Goal: Task Accomplishment & Management: Manage account settings

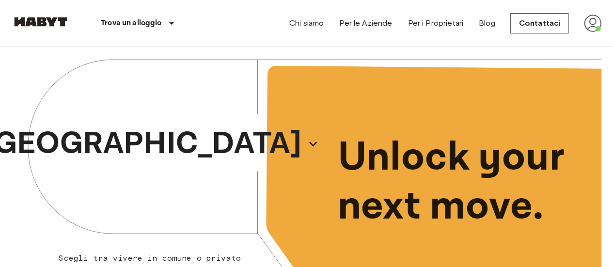
click at [591, 28] on img at bounding box center [592, 23] width 17 height 17
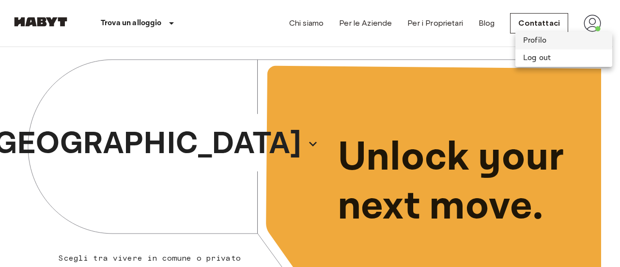
click at [564, 35] on li "Profilo" at bounding box center [564, 40] width 97 height 17
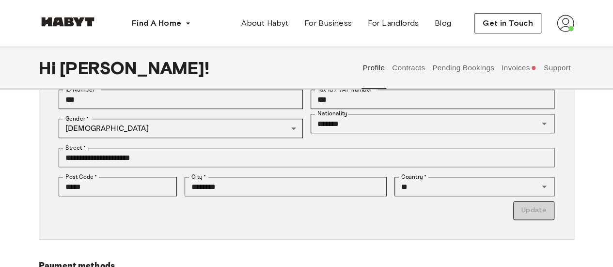
scroll to position [300, 0]
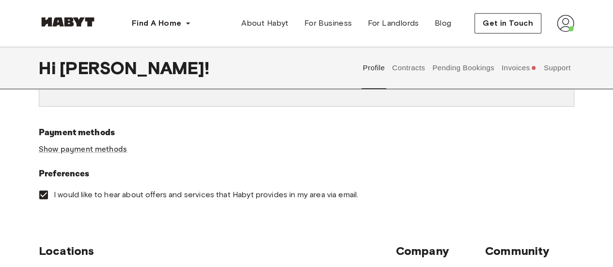
click at [521, 63] on button "Invoices" at bounding box center [518, 68] width 37 height 43
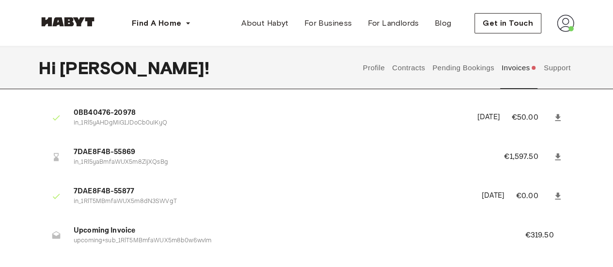
scroll to position [30, 0]
click at [455, 64] on button "Pending Bookings" at bounding box center [463, 68] width 64 height 43
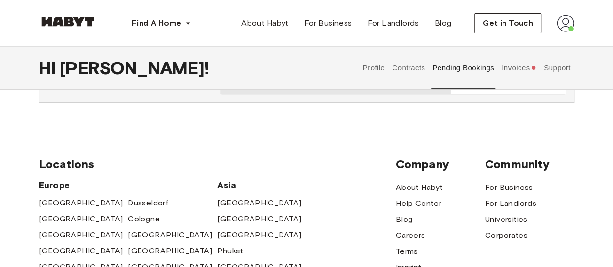
scroll to position [161, 0]
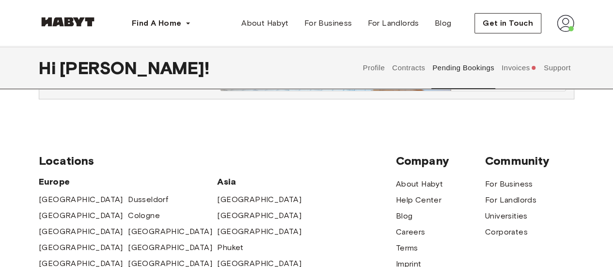
click at [516, 64] on button "Invoices" at bounding box center [518, 68] width 37 height 43
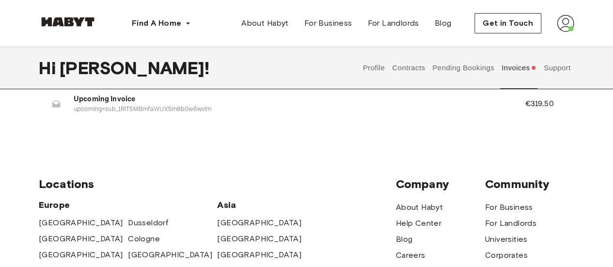
scroll to position [47, 0]
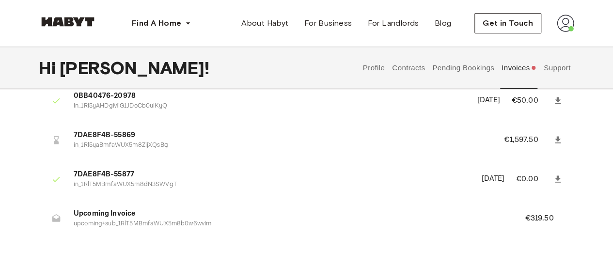
click at [562, 139] on icon at bounding box center [558, 140] width 10 height 10
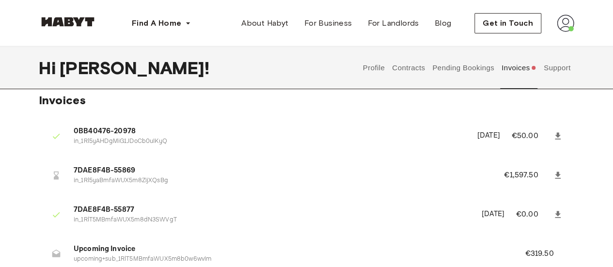
scroll to position [12, 0]
click at [121, 171] on span "7DAE8F4B-55869" at bounding box center [277, 170] width 407 height 11
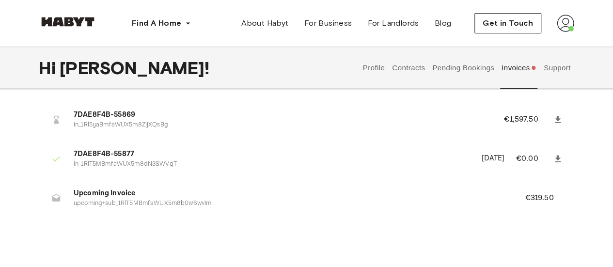
scroll to position [70, 0]
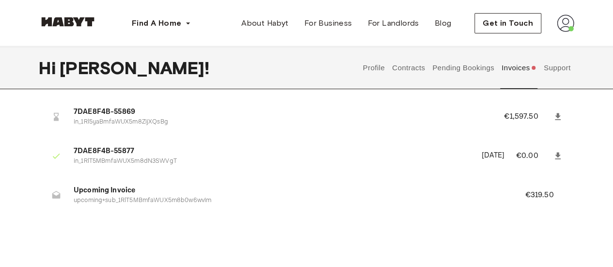
click at [529, 194] on p "€319.50" at bounding box center [546, 195] width 42 height 12
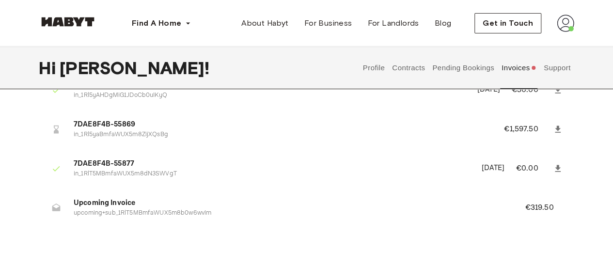
click at [174, 210] on p "upcoming+sub_1RlT5MBmfaWUX5m8b0w6wvIm" at bounding box center [288, 213] width 428 height 9
drag, startPoint x: 542, startPoint y: 205, endPoint x: 55, endPoint y: 205, distance: 487.0
click at [55, 205] on icon at bounding box center [56, 208] width 10 height 10
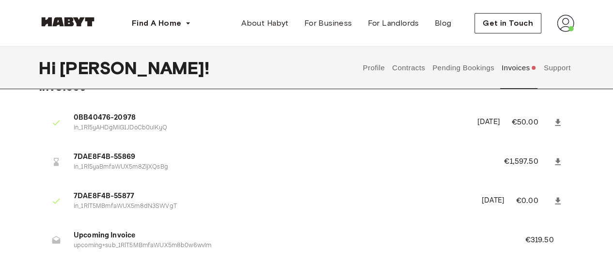
scroll to position [24, 0]
click at [417, 66] on button "Contracts" at bounding box center [408, 68] width 35 height 43
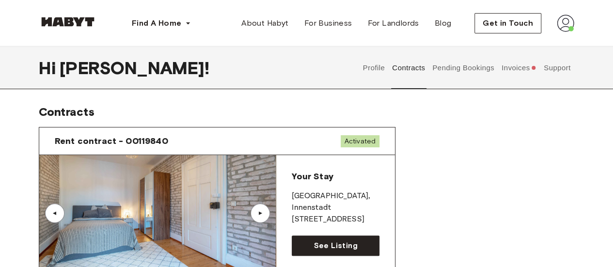
click at [525, 70] on button "Invoices" at bounding box center [518, 68] width 37 height 43
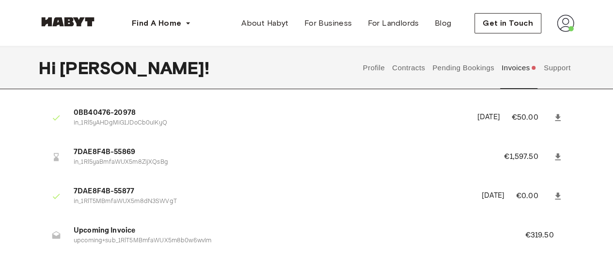
scroll to position [31, 0]
